Goal: Navigation & Orientation: Understand site structure

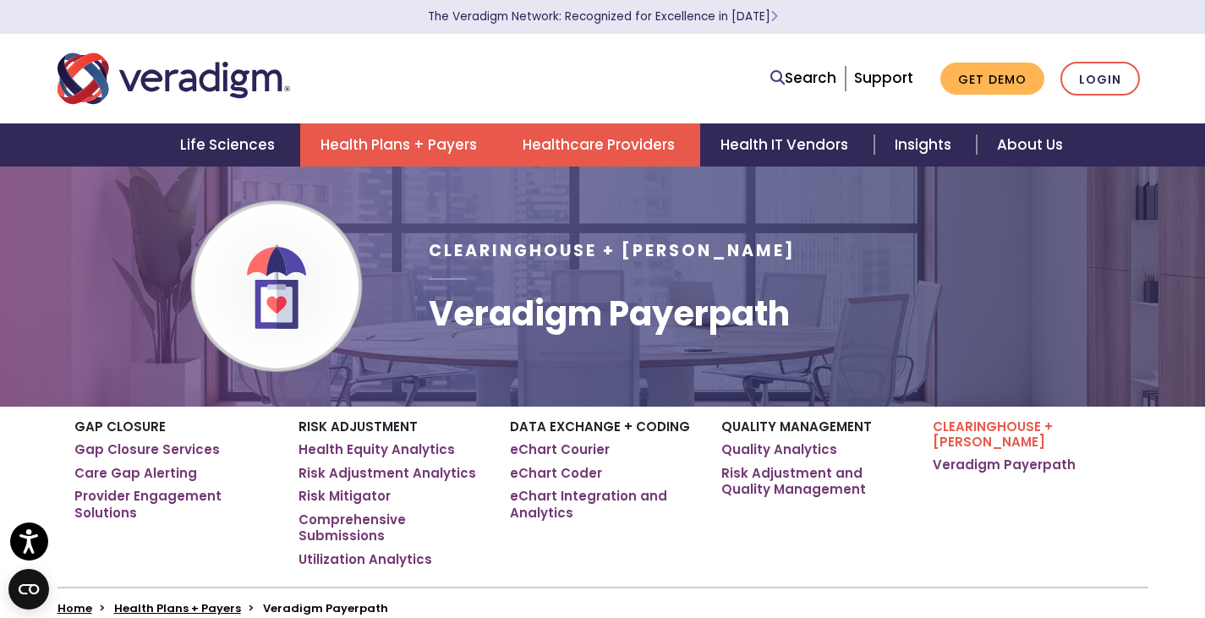
click at [593, 159] on link "Healthcare Providers" at bounding box center [601, 144] width 198 height 43
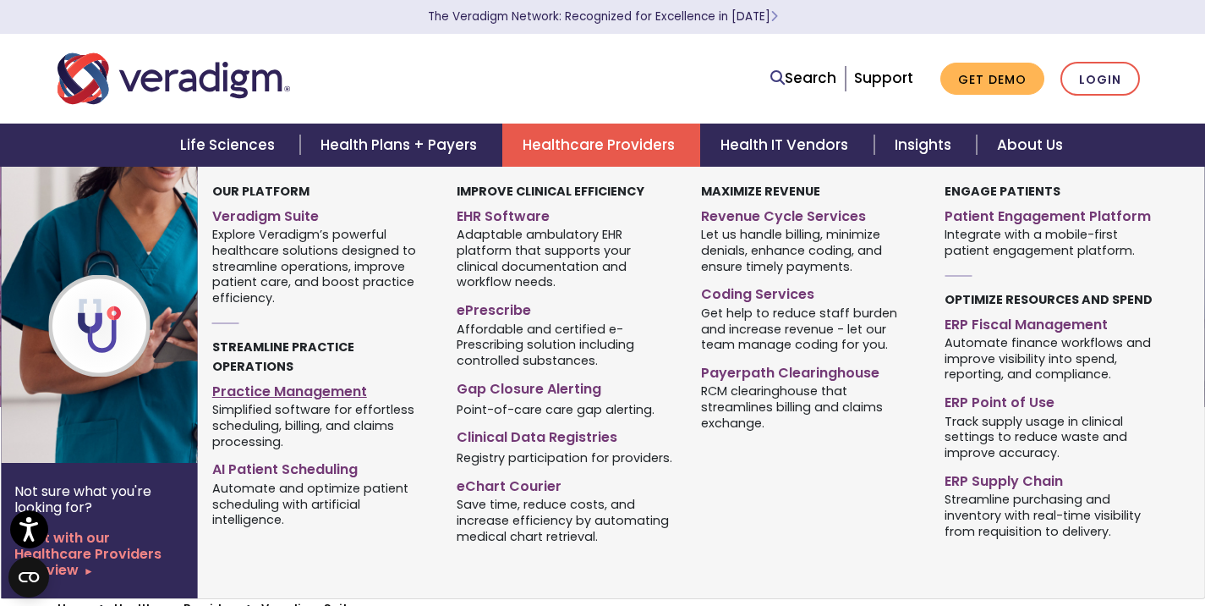
click at [297, 376] on link "Practice Management" at bounding box center [321, 388] width 219 height 25
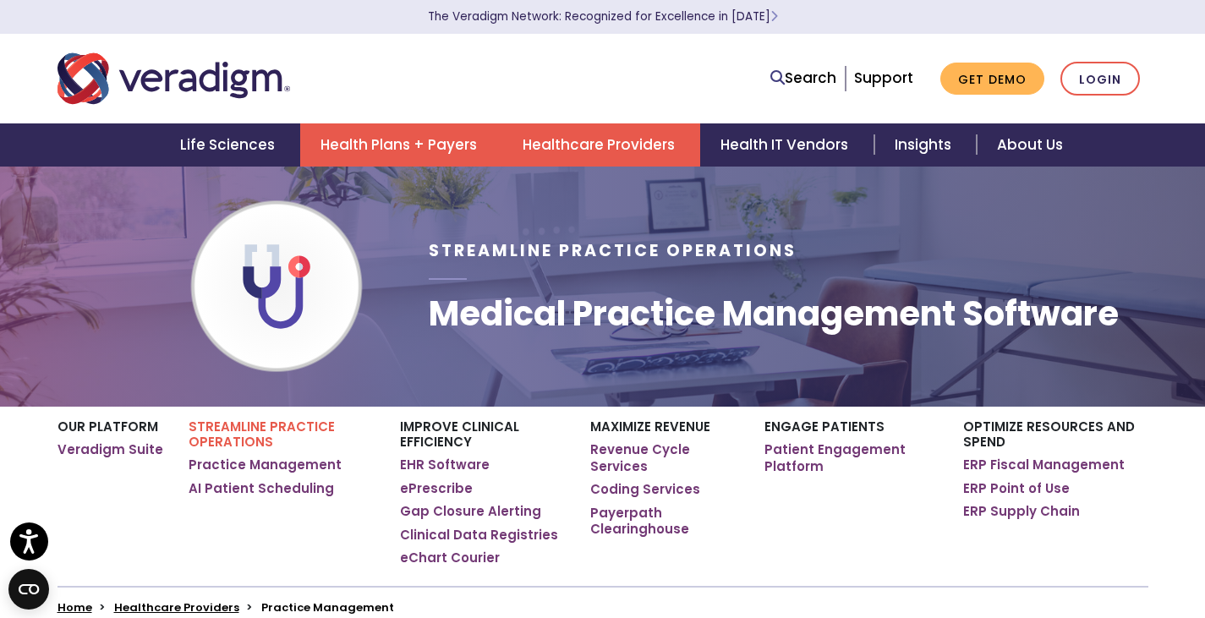
click at [393, 143] on link "Health Plans + Payers" at bounding box center [401, 144] width 202 height 43
